Goal: Information Seeking & Learning: Learn about a topic

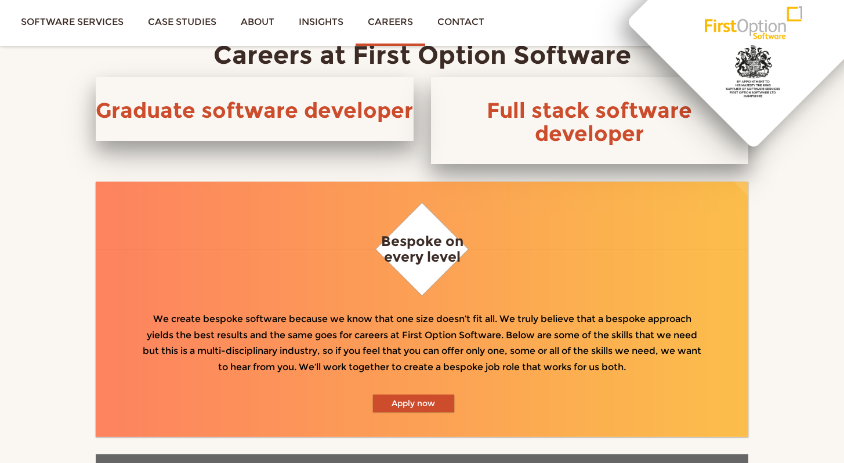
scroll to position [622, 0]
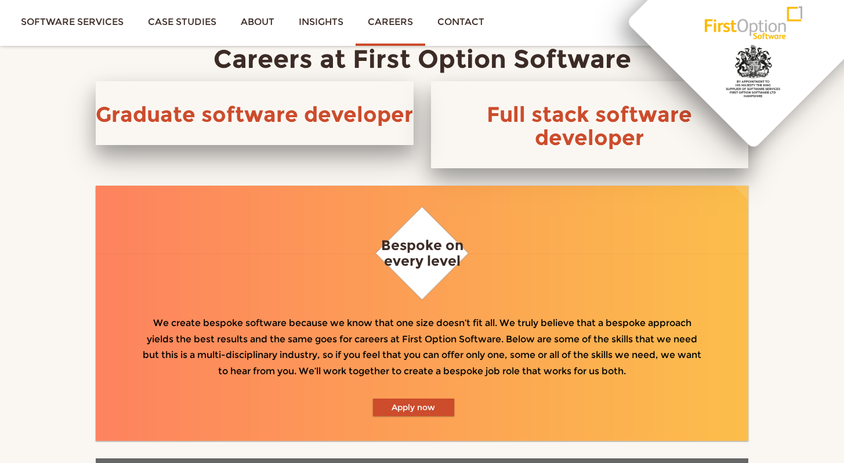
click at [479, 116] on h3 "Full stack software developer" at bounding box center [590, 126] width 318 height 46
click at [519, 113] on link "Full stack software developer" at bounding box center [589, 126] width 205 height 49
click at [214, 111] on link "Graduate software developer" at bounding box center [254, 115] width 317 height 26
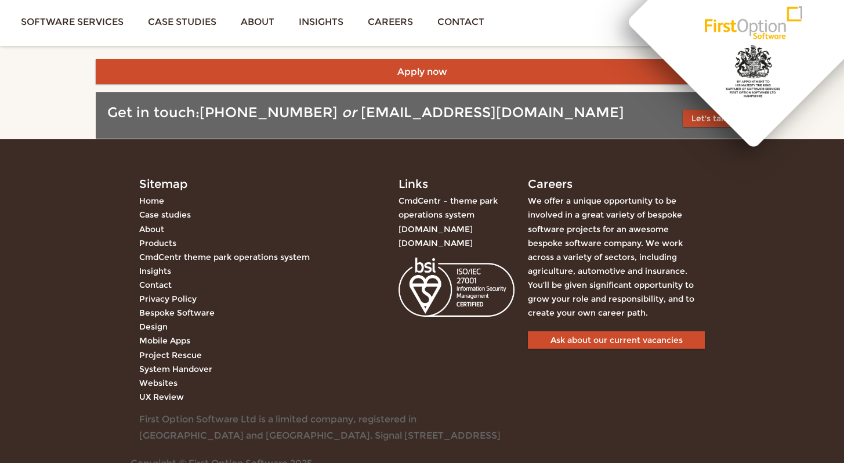
scroll to position [837, 0]
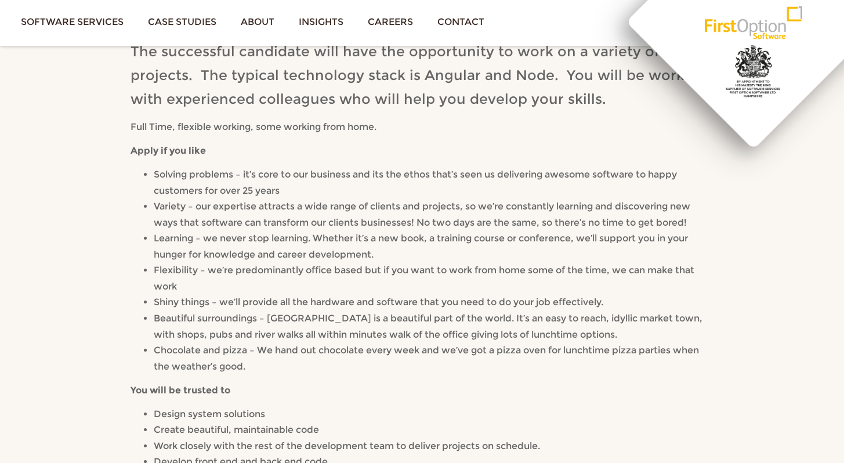
scroll to position [171, 0]
